Goal: Information Seeking & Learning: Learn about a topic

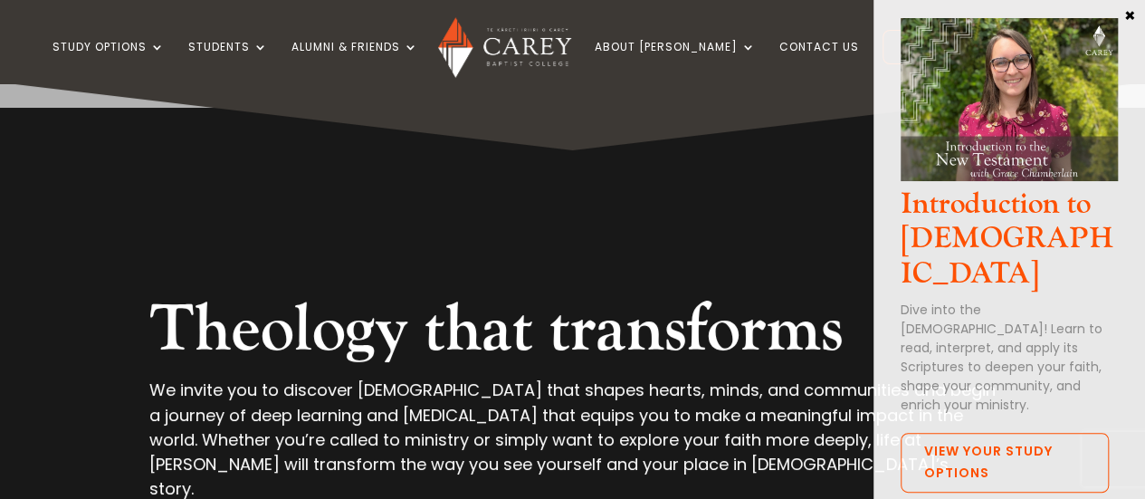
click at [666, 37] on ul "Study Options Certificate in Christian Leadership (Micro-credential) Intermissi…" at bounding box center [529, 56] width 952 height 53
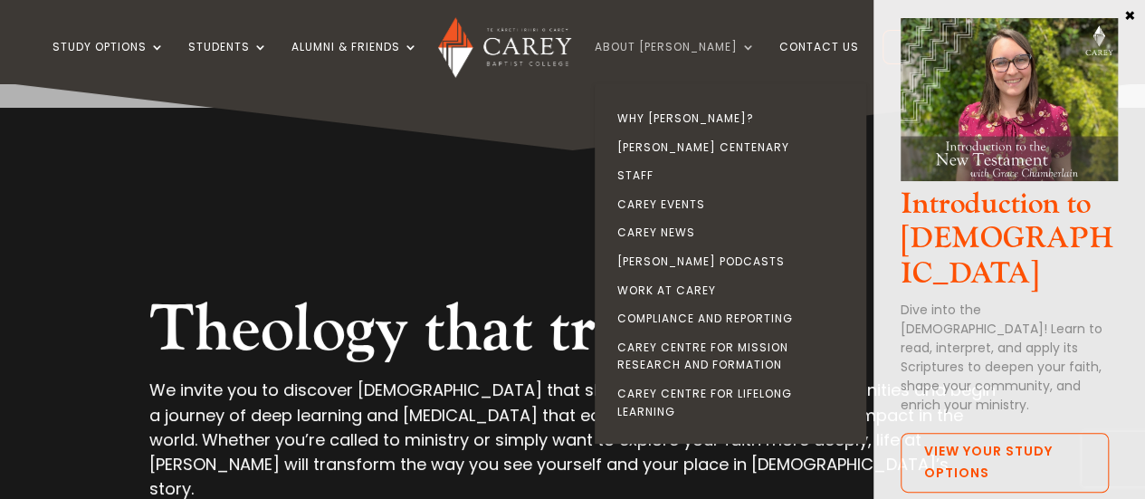
click at [666, 46] on link "About [PERSON_NAME]" at bounding box center [675, 62] width 161 height 43
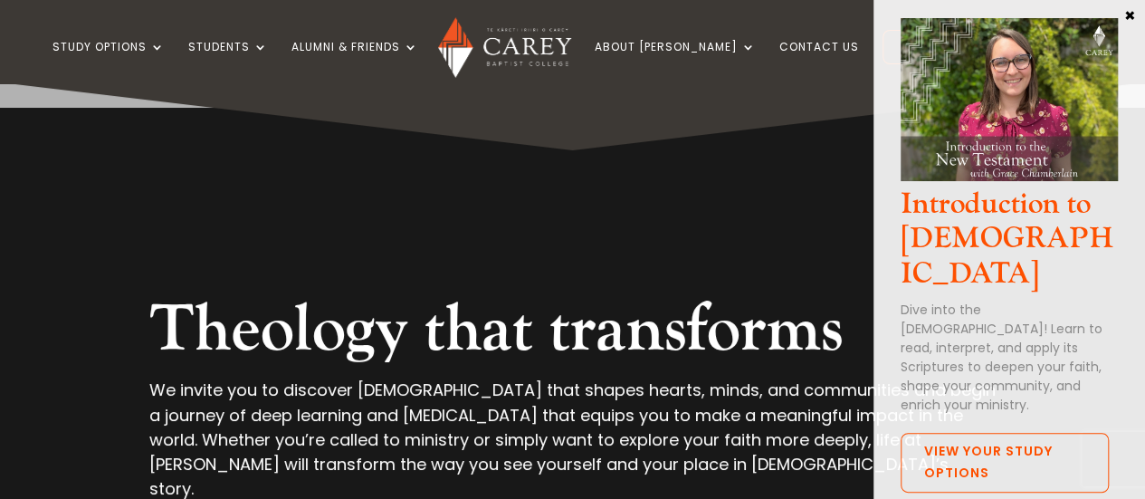
click at [1129, 17] on button "×" at bounding box center [1130, 14] width 18 height 16
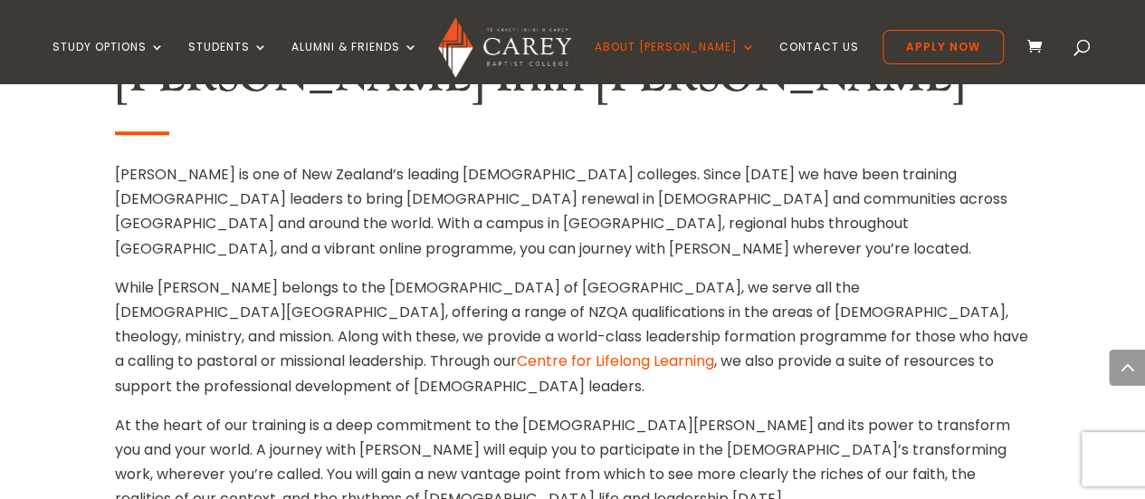
scroll to position [743, 0]
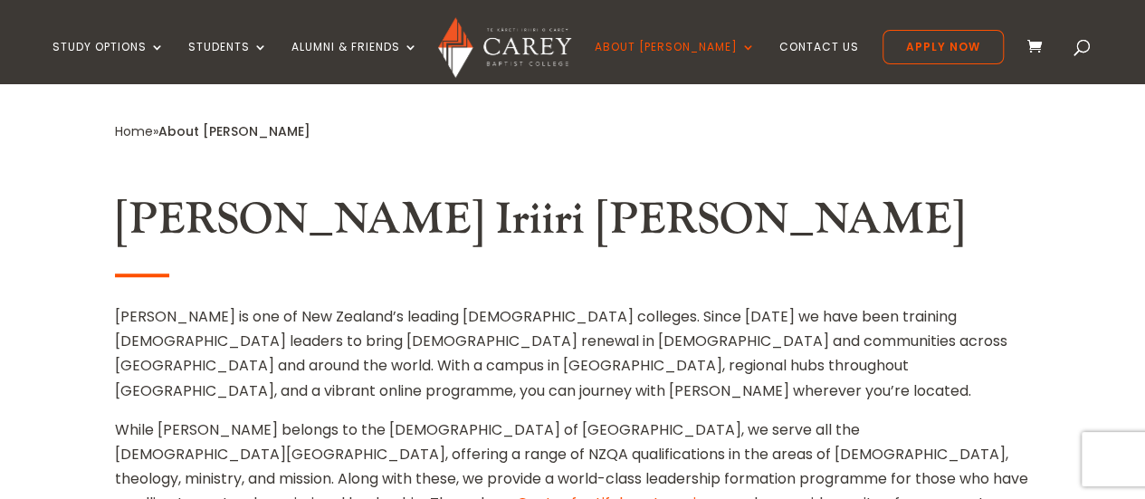
scroll to position [596, 0]
